Goal: Check status: Check status

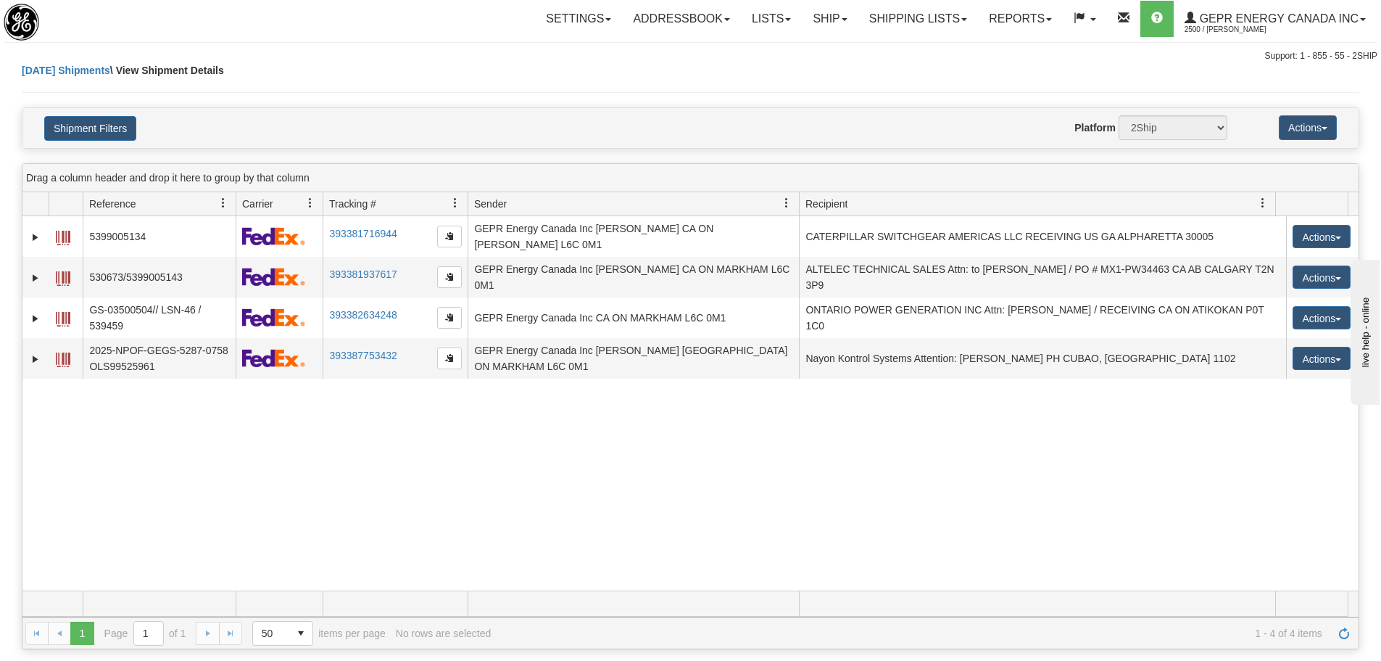
click at [258, 447] on div "31639911 2500 5399005134 393381716944 09/19/2025 09/19/2025 08:44:15 AM GEPR En…" at bounding box center [690, 403] width 1337 height 374
